Goal: Transaction & Acquisition: Purchase product/service

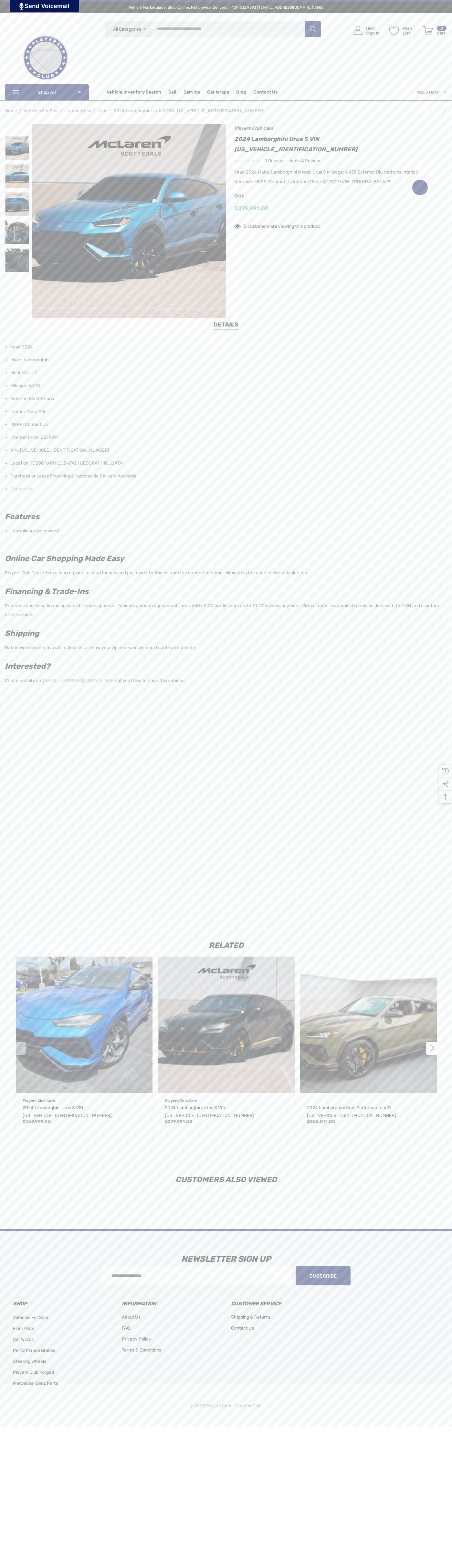
click at [265, 93] on span "Contact Us" at bounding box center [266, 93] width 24 height 7
click at [386, 3] on span "Vehicle Marketplace. Shop Online. Nationwide Delivery. | 404.602.9593 | [EMAIL_…" at bounding box center [226, 7] width 442 height 12
click at [431, 926] on div "Related Previous Quick view Add to Wishlist Players Club Cars 2024 Lamborghini …" at bounding box center [226, 1036] width 452 height 234
click at [44, 1427] on html at bounding box center [226, 713] width 452 height 1427
click at [18, 1150] on div "Related Previous Quick view Add to Wishlist Players Club Cars 2024 Lamborghini …" at bounding box center [226, 1040] width 452 height 225
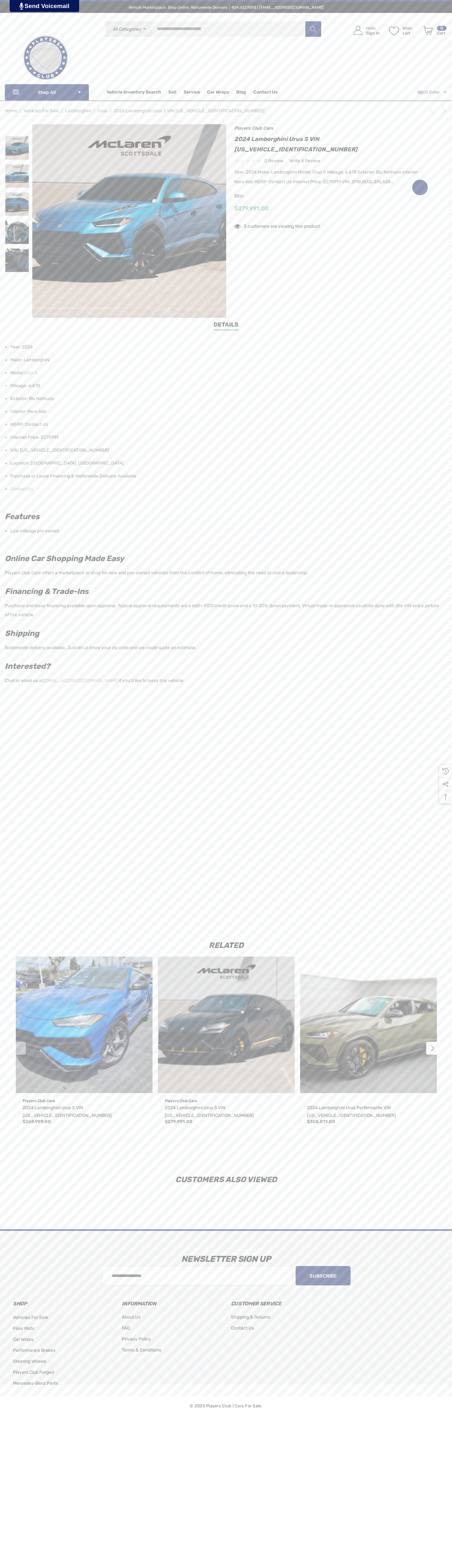
click at [440, 112] on icon "Next" at bounding box center [443, 111] width 7 height 7
click at [331, 168] on div "Year: 2024 Make: Lamborghini Model: Urus S Mileage: 6,478 Exterior: Blu Nethuns…" at bounding box center [331, 178] width 194 height 19
click at [17, 233] on img at bounding box center [16, 232] width 24 height 24
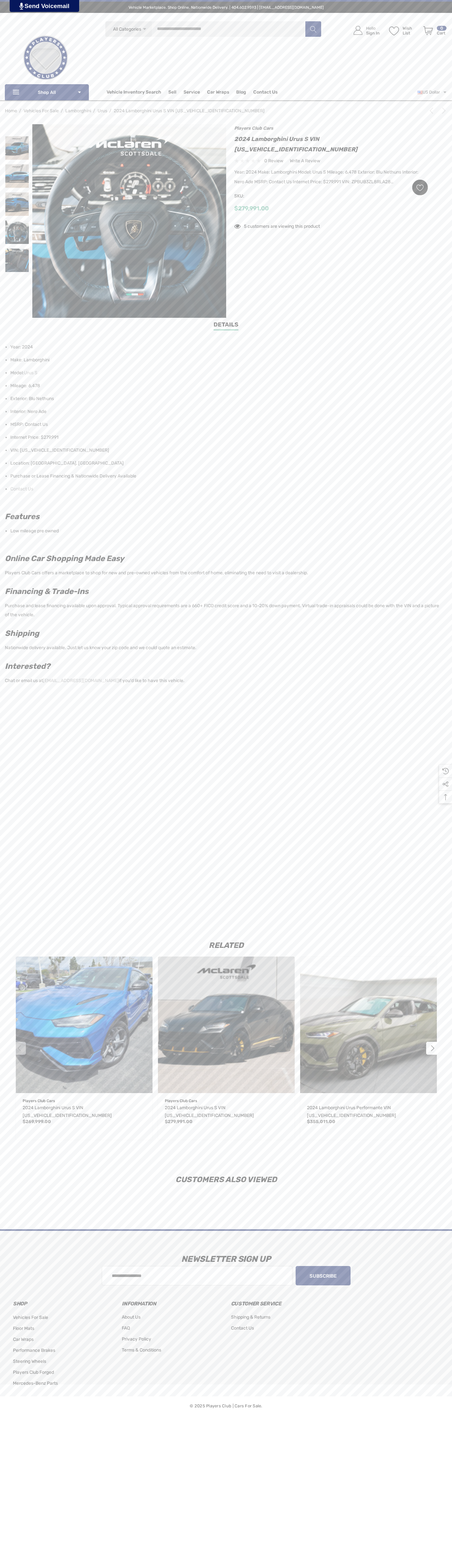
click at [420, 184] on icon "Wish List Wish List" at bounding box center [420, 187] width 7 height 7
click at [390, 200] on input "**********" at bounding box center [390, 206] width 76 height 12
click at [331, 205] on div "$279,991.00" at bounding box center [331, 208] width 194 height 8
click at [226, 326] on link "Details" at bounding box center [225, 325] width 25 height 10
click at [68, 11] on link "Send Voicemail" at bounding box center [44, 6] width 69 height 12
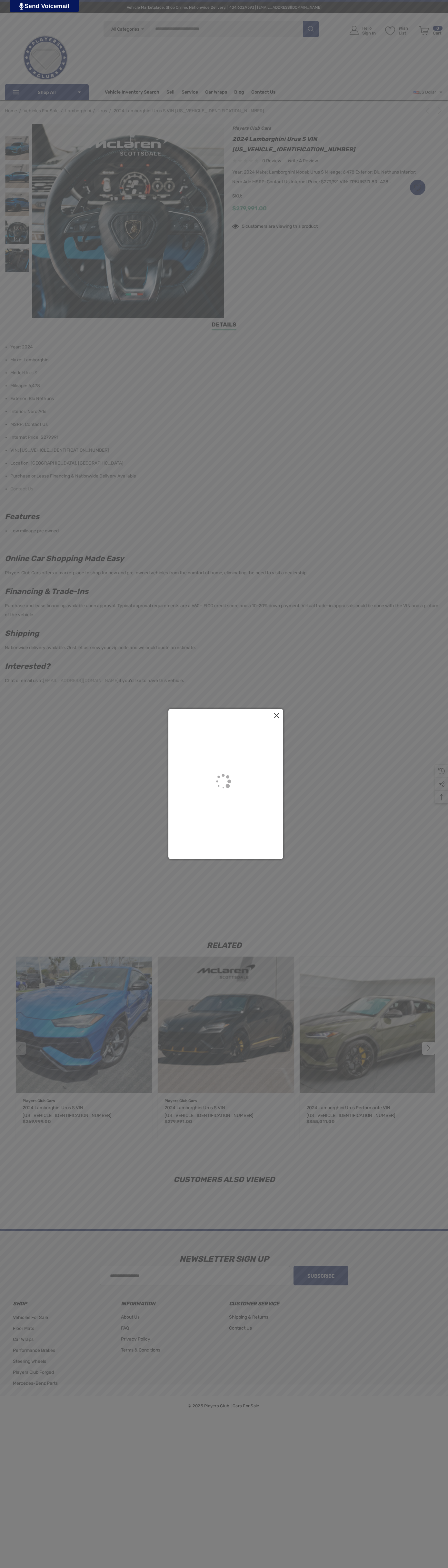
click at [264, 1427] on html at bounding box center [224, 713] width 448 height 1427
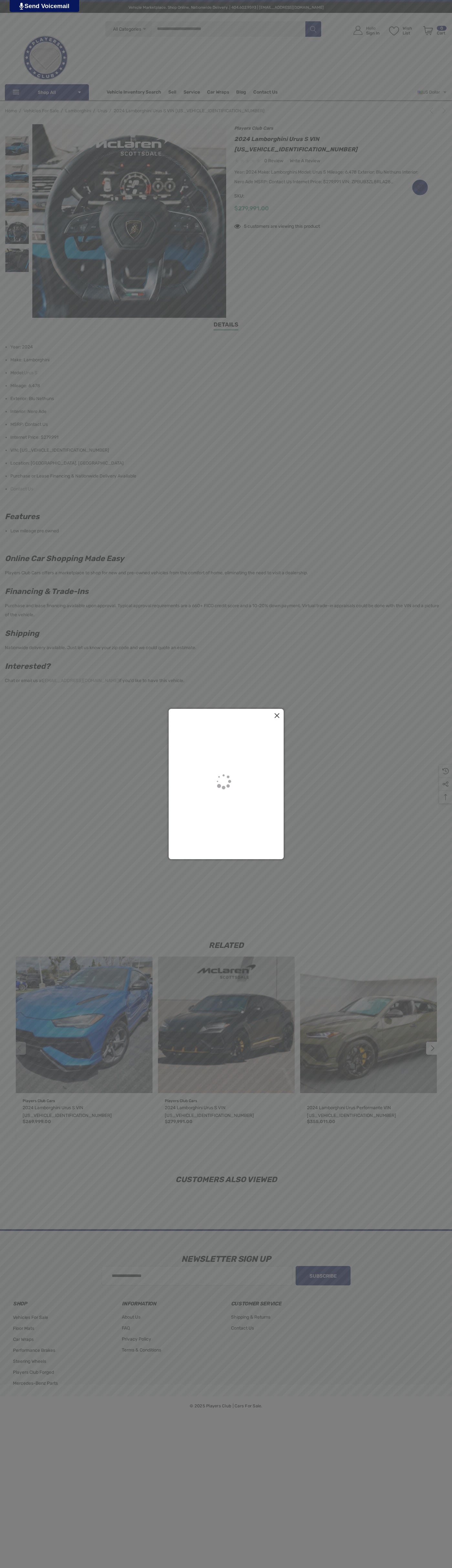
click at [24, 1152] on div at bounding box center [226, 784] width 452 height 1568
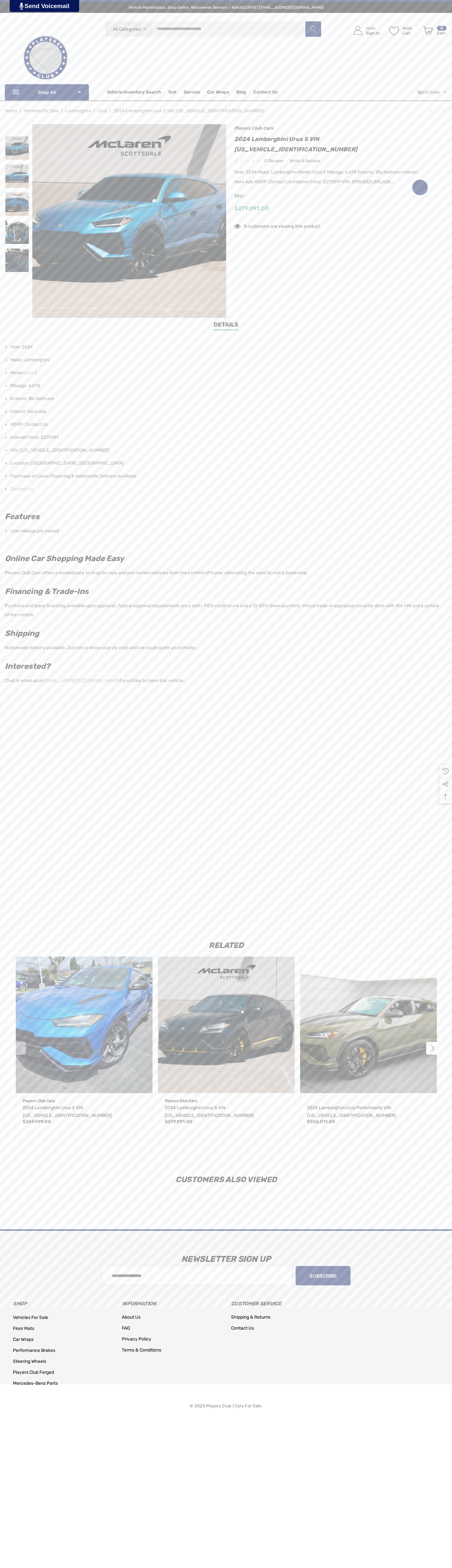
click at [440, 112] on icon "Next" at bounding box center [443, 111] width 7 height 7
click at [331, 156] on div "0 review Write a Review Write a Reviews Close × *" at bounding box center [331, 161] width 194 height 9
click at [17, 176] on img at bounding box center [16, 176] width 24 height 24
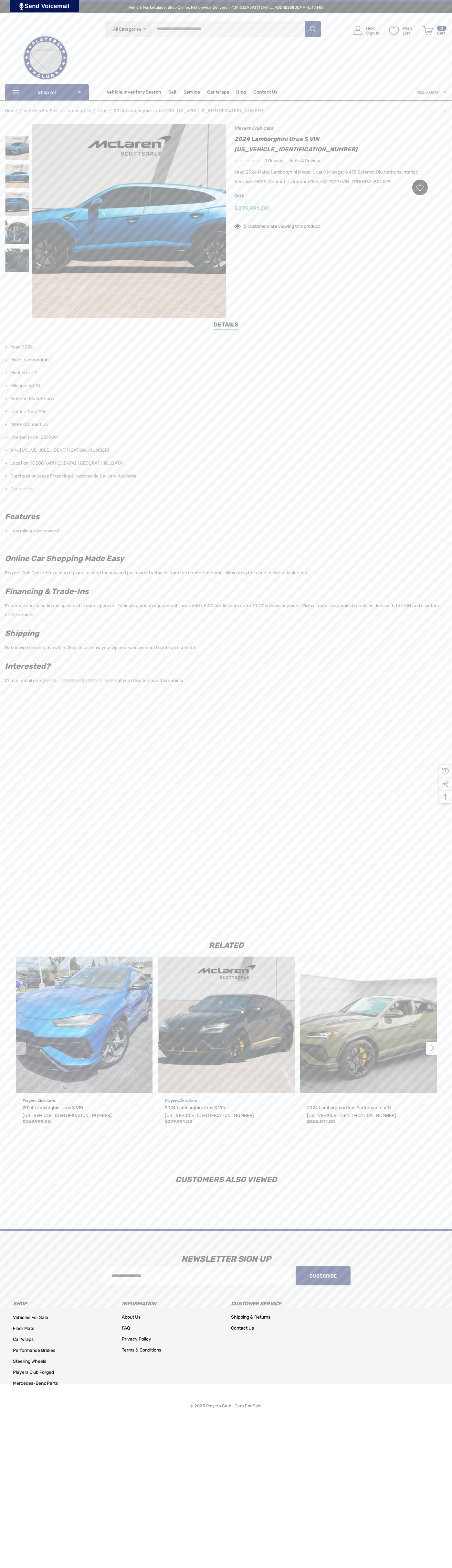
click at [420, 184] on icon "Wish List Wish List" at bounding box center [420, 187] width 7 height 7
click at [390, 200] on input "**********" at bounding box center [390, 206] width 76 height 12
click at [331, 205] on div "$279,991.00" at bounding box center [331, 208] width 194 height 8
click at [226, 326] on link "Details" at bounding box center [225, 325] width 25 height 10
